Goal: Information Seeking & Learning: Learn about a topic

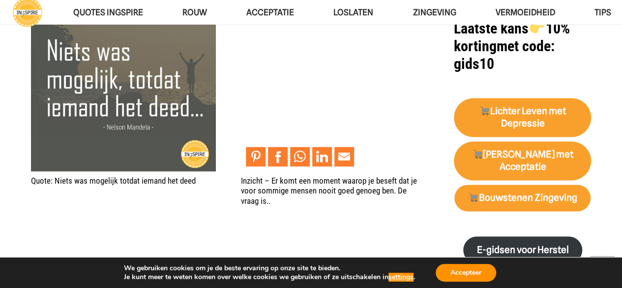
scroll to position [639, 0]
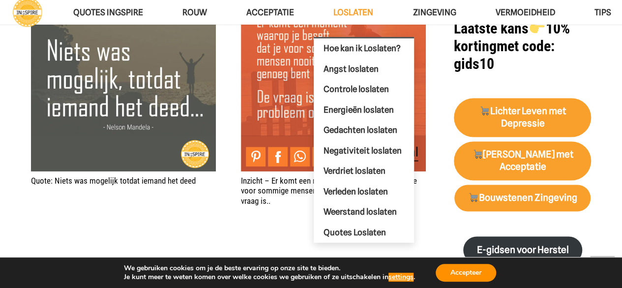
click at [346, 13] on span "Loslaten" at bounding box center [353, 12] width 40 height 10
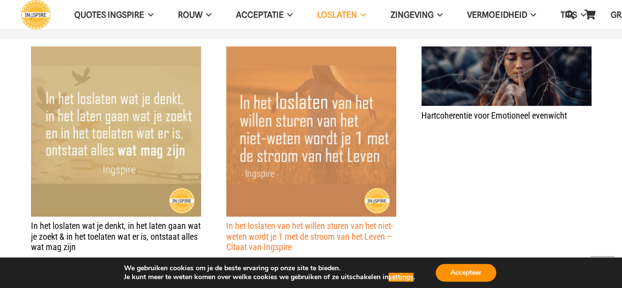
scroll to position [344, 0]
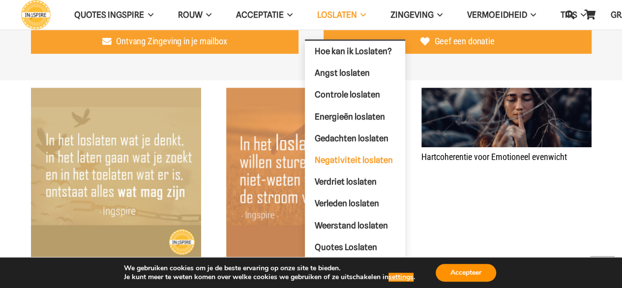
click at [360, 159] on span "Negativiteit loslaten" at bounding box center [354, 160] width 78 height 10
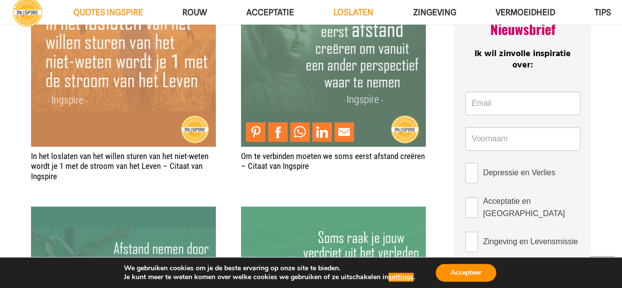
scroll to position [541, 0]
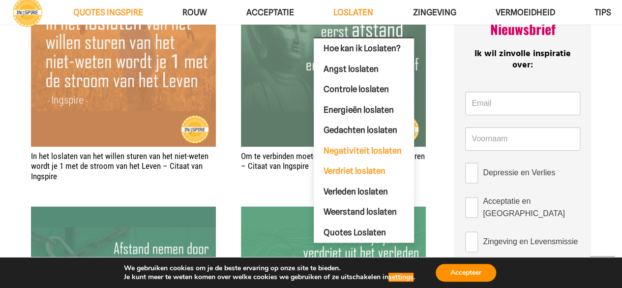
click at [362, 168] on span "Verdriet loslaten" at bounding box center [355, 171] width 62 height 10
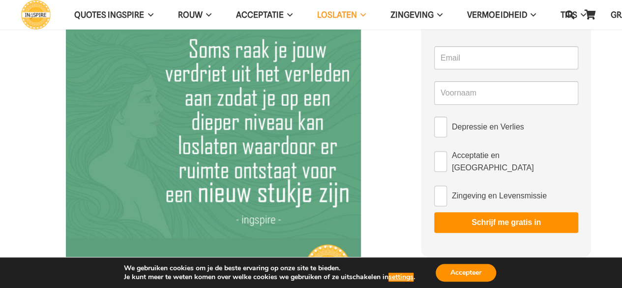
scroll to position [49, 0]
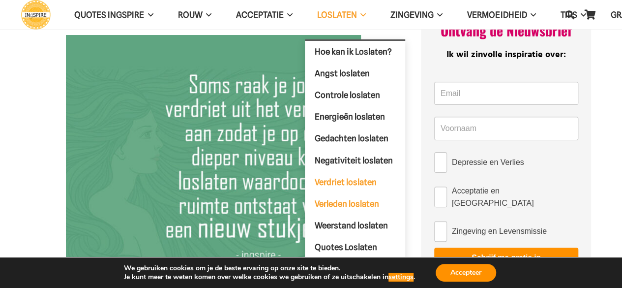
click at [358, 199] on span "Verleden loslaten" at bounding box center [347, 203] width 64 height 10
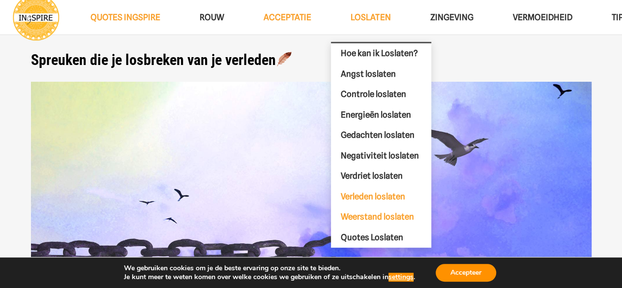
click at [372, 218] on span "Weerstand loslaten" at bounding box center [377, 216] width 73 height 10
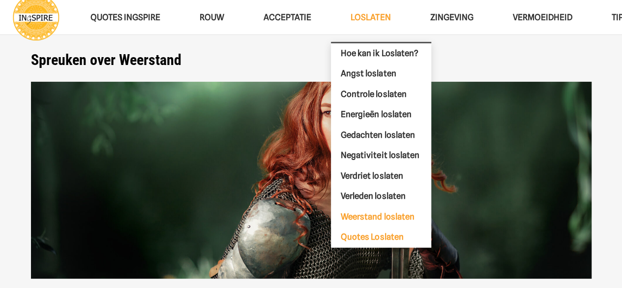
click at [377, 234] on span "Quotes Loslaten" at bounding box center [372, 237] width 62 height 10
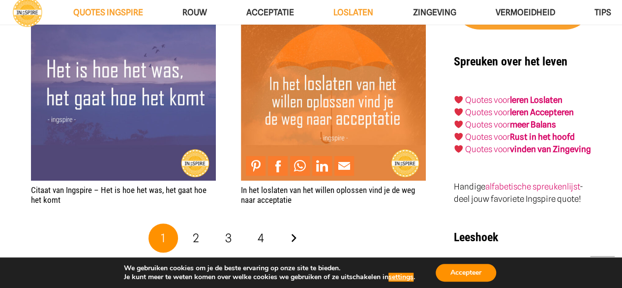
scroll to position [1869, 0]
